Goal: Task Accomplishment & Management: Manage account settings

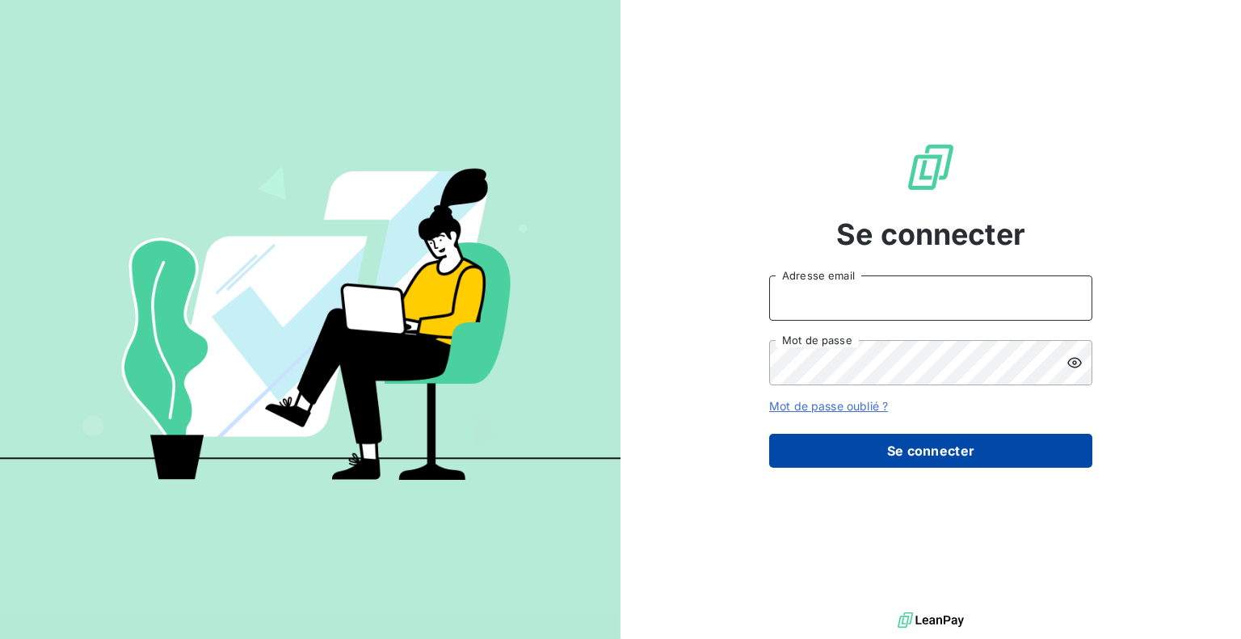
type input "[EMAIL_ADDRESS][DOMAIN_NAME]"
click at [921, 458] on button "Se connecter" at bounding box center [930, 451] width 323 height 34
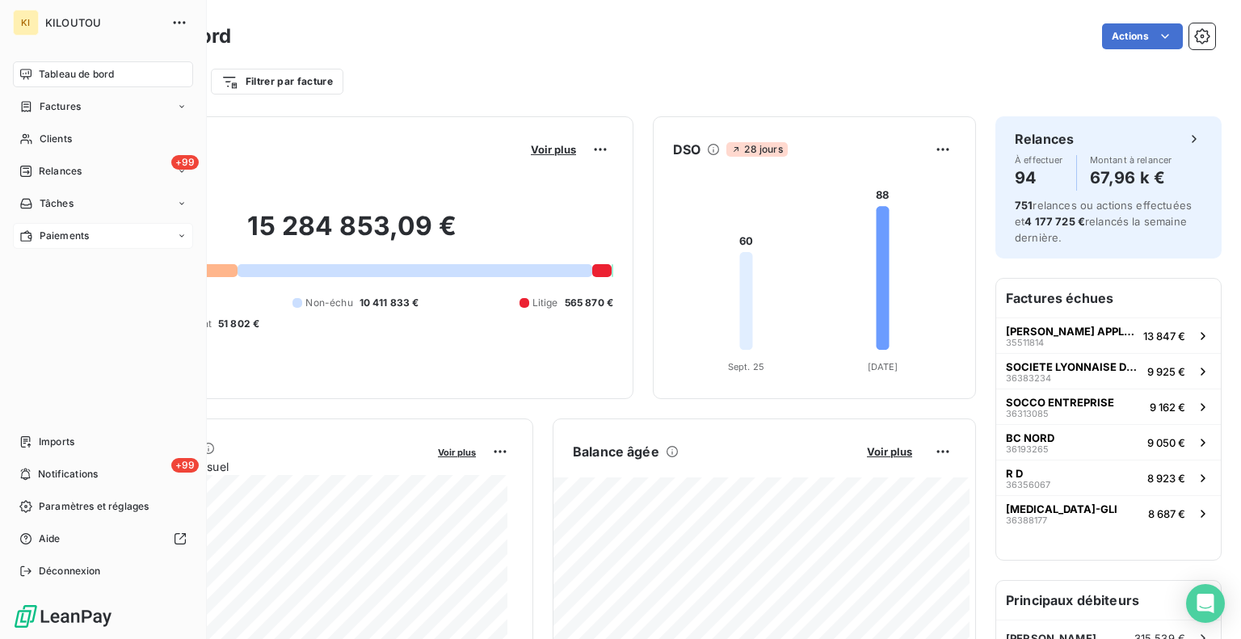
click at [62, 230] on span "Paiements" at bounding box center [64, 236] width 49 height 15
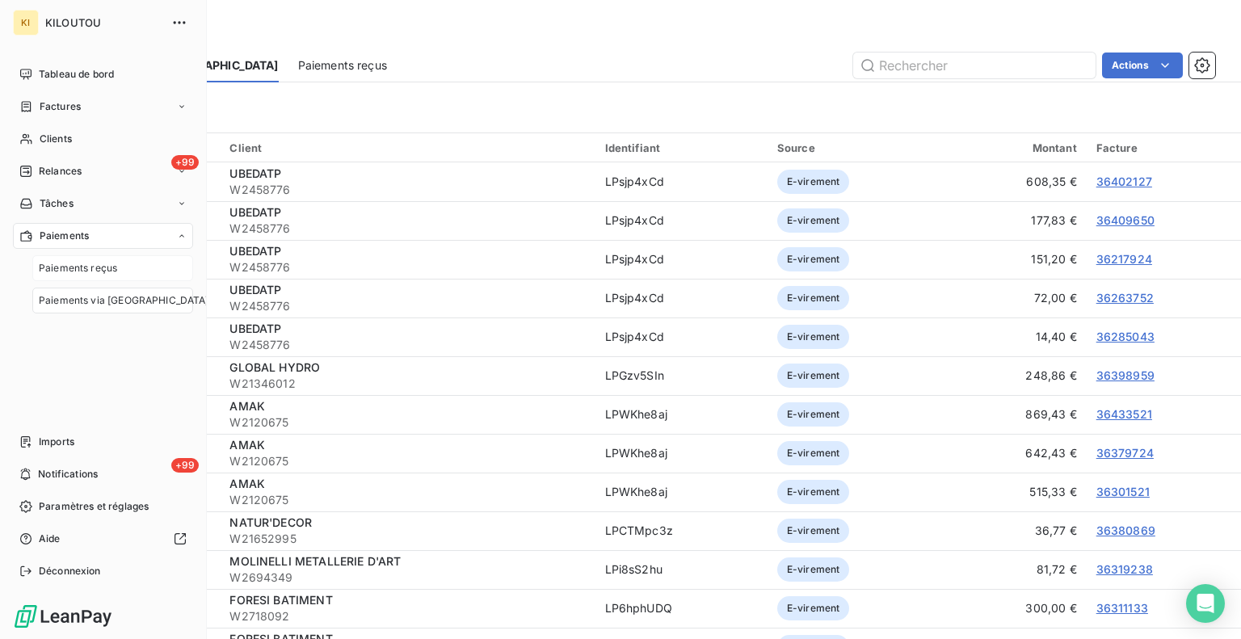
click at [87, 266] on span "Paiements reçus" at bounding box center [78, 268] width 78 height 15
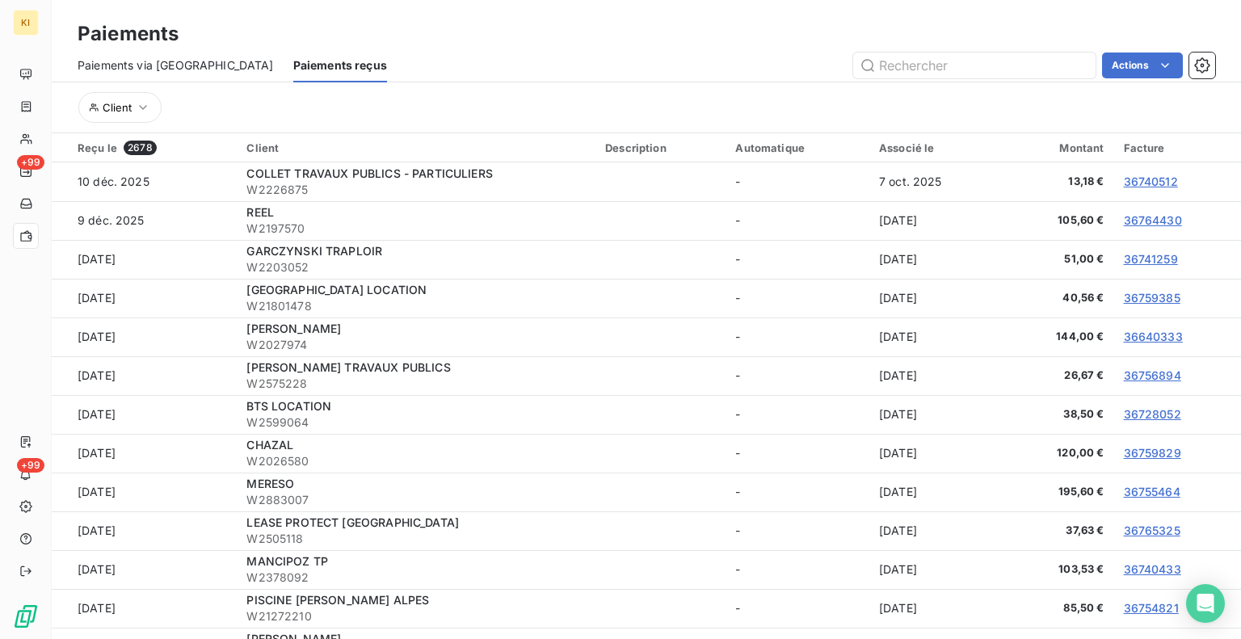
click at [149, 58] on span "Paiements via [GEOGRAPHIC_DATA]" at bounding box center [176, 65] width 196 height 16
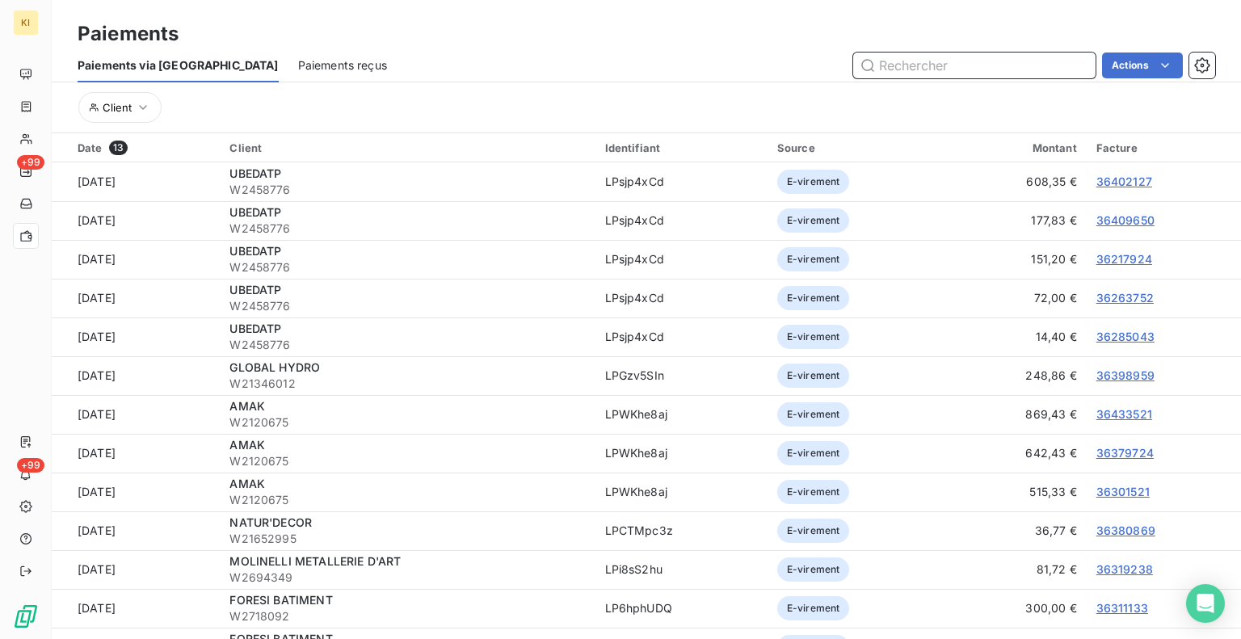
scroll to position [55, 0]
